Goal: Transaction & Acquisition: Book appointment/travel/reservation

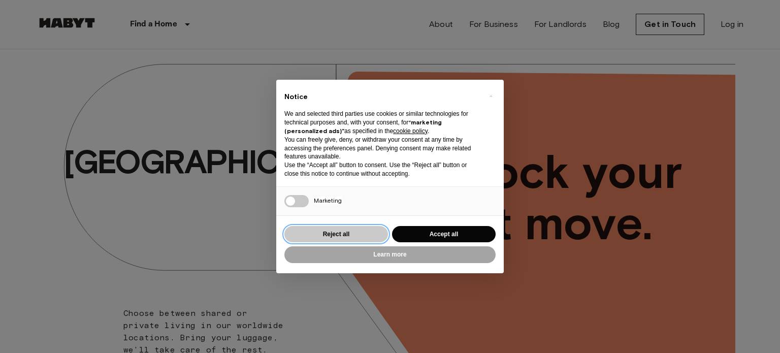
click at [347, 235] on button "Reject all" at bounding box center [336, 234] width 104 height 17
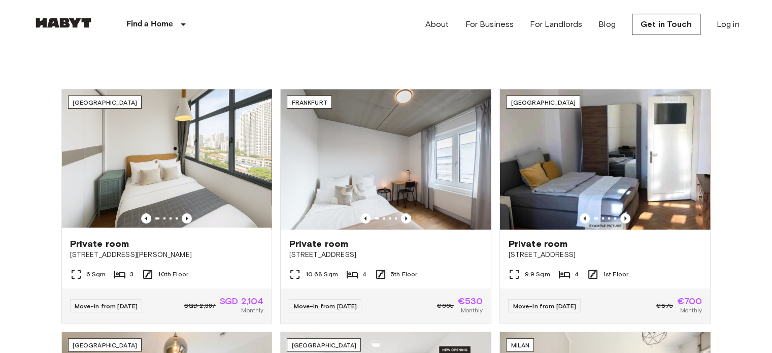
scroll to position [353, 0]
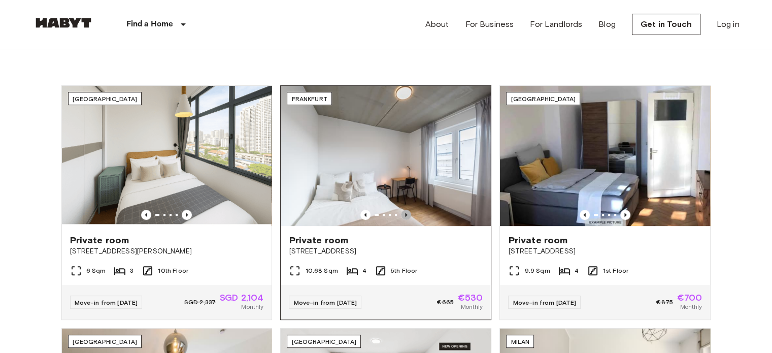
click at [404, 211] on icon "Previous image" at bounding box center [406, 215] width 10 height 10
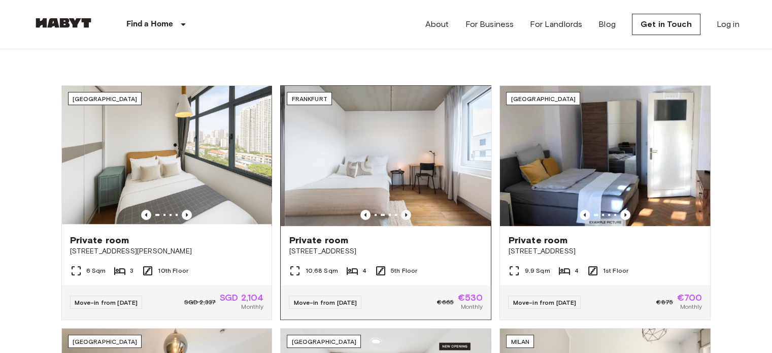
click at [404, 211] on icon "Previous image" at bounding box center [406, 215] width 10 height 10
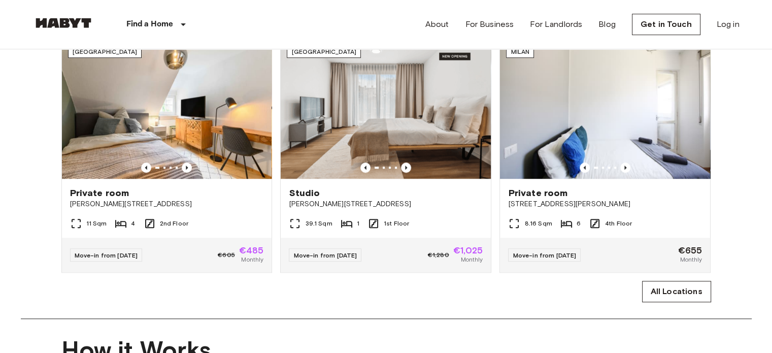
scroll to position [654, 0]
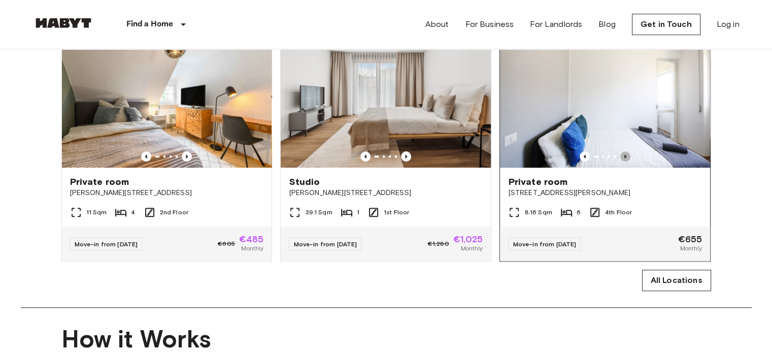
click at [627, 161] on icon "Previous image" at bounding box center [625, 156] width 10 height 10
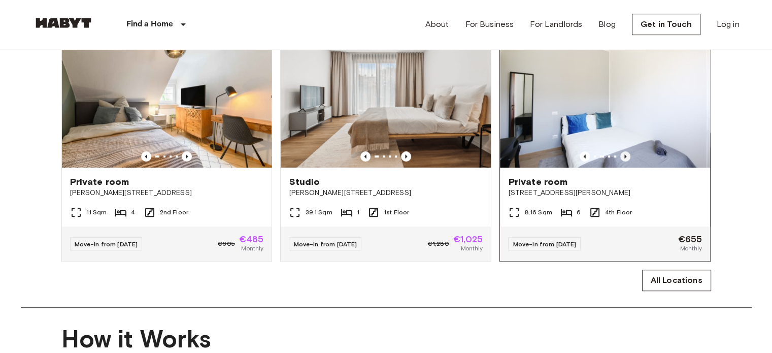
click at [627, 161] on icon "Previous image" at bounding box center [625, 156] width 10 height 10
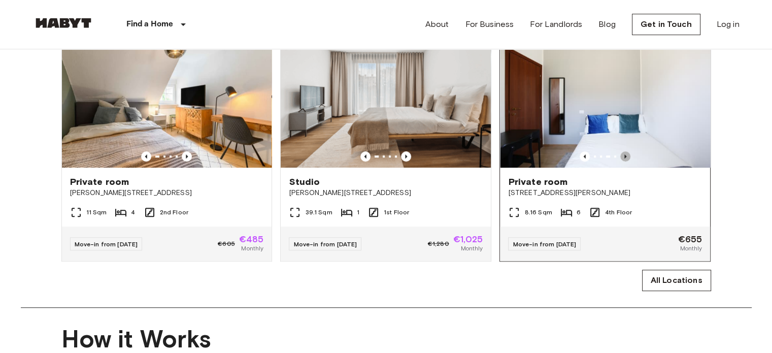
click at [627, 161] on icon "Previous image" at bounding box center [625, 156] width 10 height 10
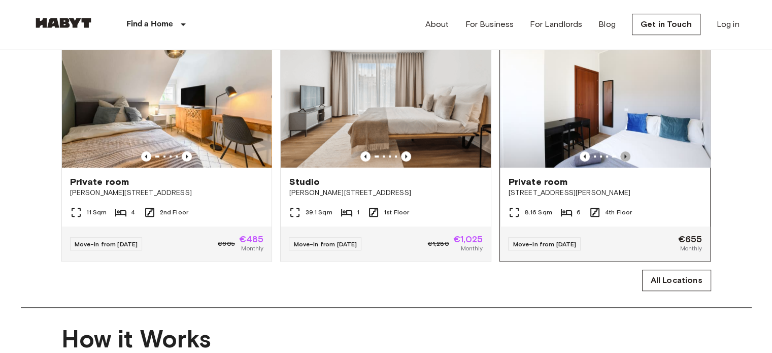
click at [627, 161] on icon "Previous image" at bounding box center [625, 156] width 10 height 10
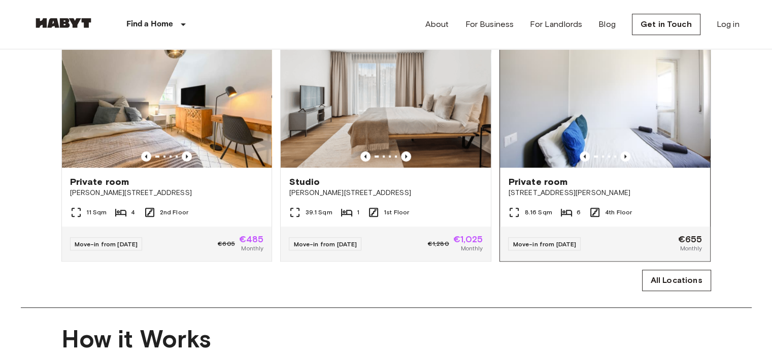
click at [632, 126] on img at bounding box center [605, 97] width 210 height 140
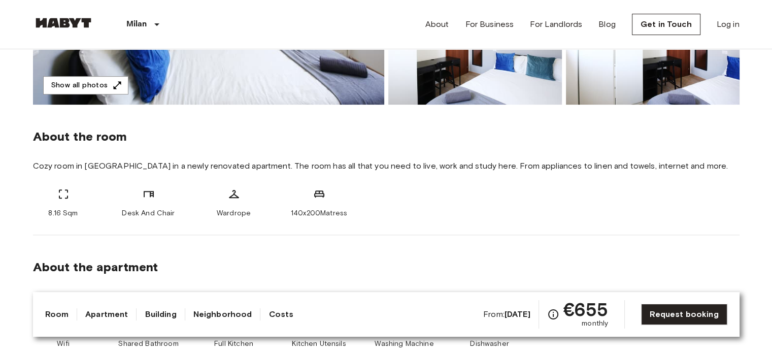
scroll to position [278, 0]
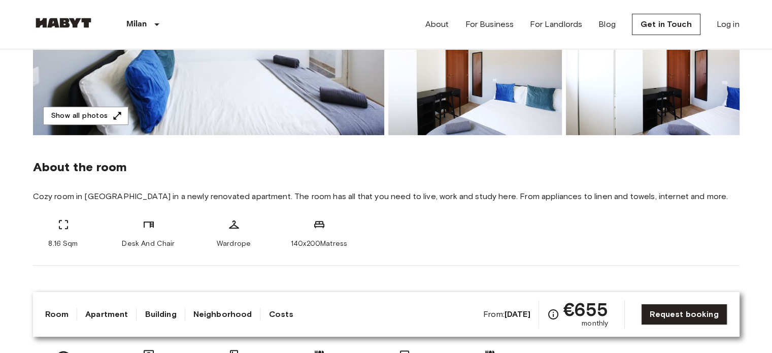
scroll to position [251, 0]
